Goal: Check status: Check status

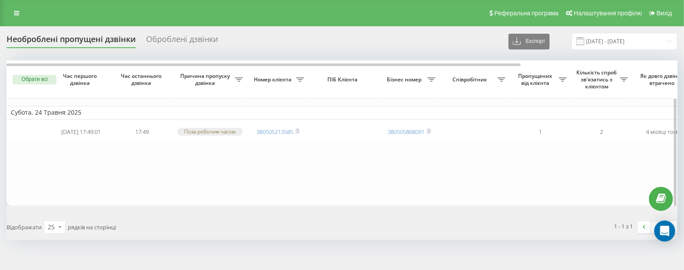
click at [352, 109] on td "Субота, 24 Травня 2025" at bounding box center [445, 112] width 876 height 13
click at [667, 42] on input "[DATE] - [DATE]" at bounding box center [625, 41] width 106 height 17
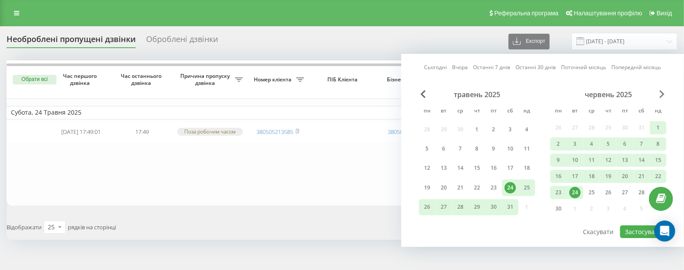
click at [661, 92] on span "Next Month" at bounding box center [662, 94] width 5 height 8
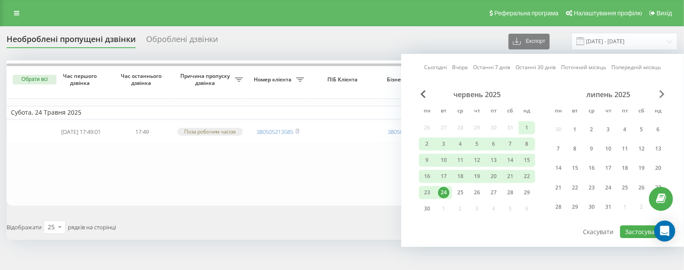
click at [661, 92] on span "Next Month" at bounding box center [662, 94] width 5 height 8
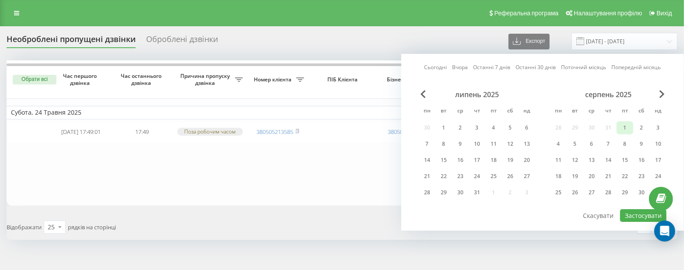
click at [627, 126] on div "1" at bounding box center [625, 127] width 11 height 11
click at [666, 93] on div "серпень 2025" at bounding box center [608, 94] width 116 height 9
click at [662, 94] on span "Next Month" at bounding box center [662, 94] width 5 height 8
click at [556, 177] on div "22" at bounding box center [558, 176] width 11 height 11
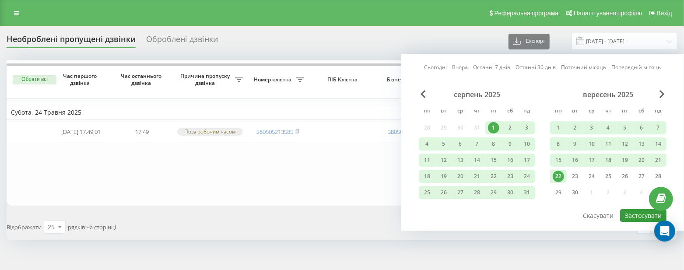
click at [637, 210] on button "Застосувати" at bounding box center [643, 215] width 46 height 13
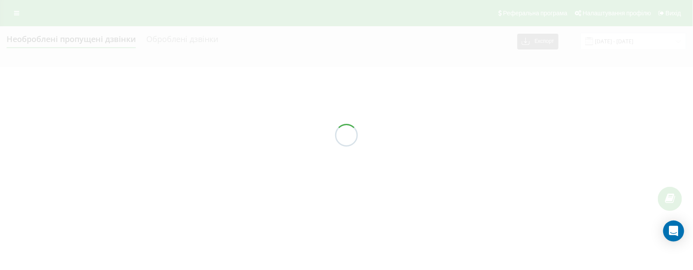
type input "[DATE] - [DATE]"
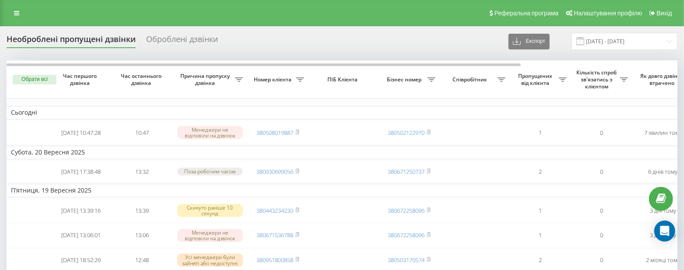
click at [49, 40] on div "Необроблені пропущені дзвінки" at bounding box center [71, 42] width 129 height 14
